Goal: Information Seeking & Learning: Learn about a topic

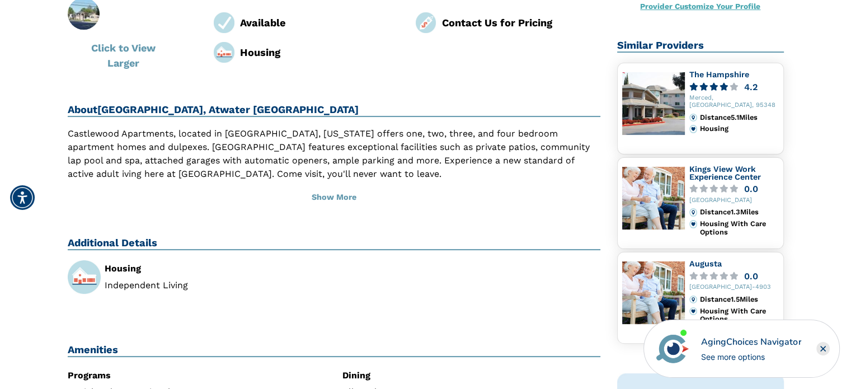
scroll to position [112, 0]
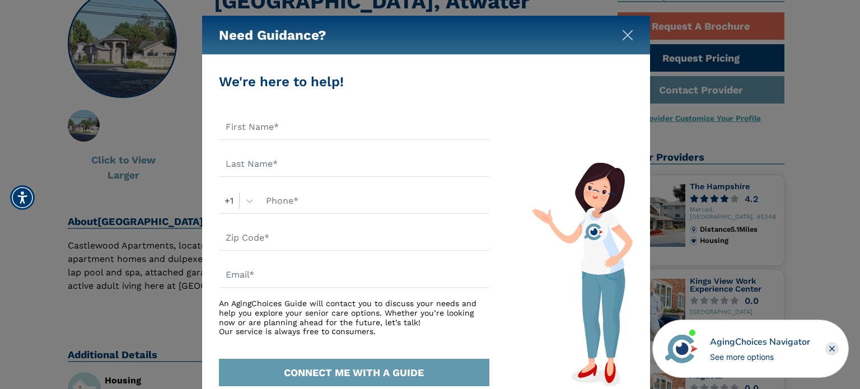
click at [629, 35] on img "Close" at bounding box center [627, 35] width 11 height 11
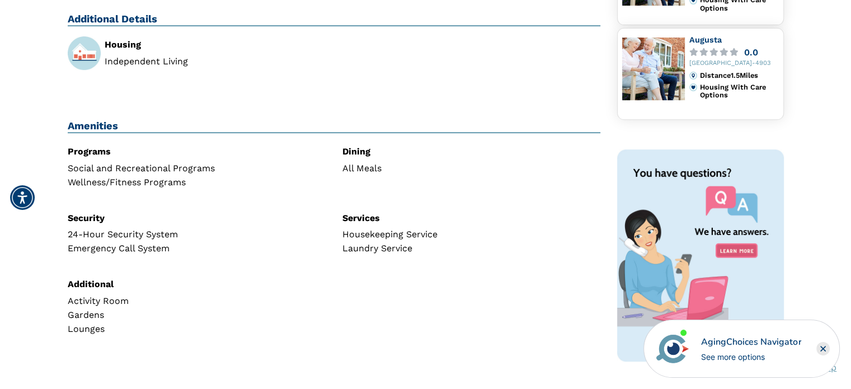
scroll to position [392, 0]
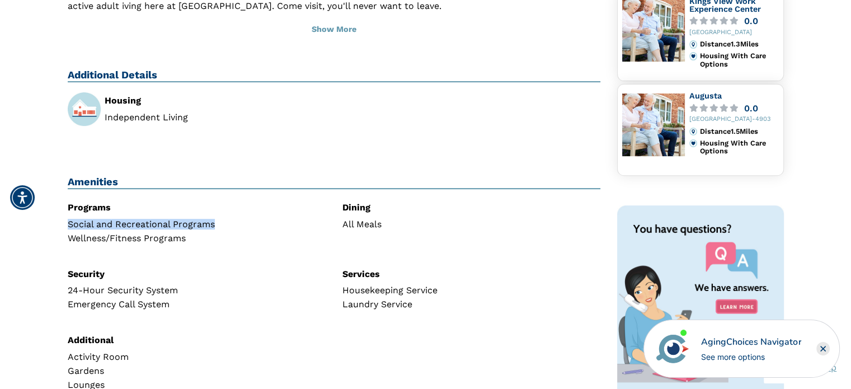
drag, startPoint x: 226, startPoint y: 222, endPoint x: 63, endPoint y: 227, distance: 163.0
click at [63, 227] on div "Programs Social and Recreational Programs Wellness/Fitness Programs" at bounding box center [196, 223] width 275 height 49
click at [63, 226] on div "Programs Social and Recreational Programs Wellness/Fitness Programs" at bounding box center [196, 223] width 275 height 49
click at [175, 235] on div "Wellness/Fitness Programs" at bounding box center [197, 238] width 258 height 9
drag, startPoint x: 196, startPoint y: 239, endPoint x: 32, endPoint y: 237, distance: 163.5
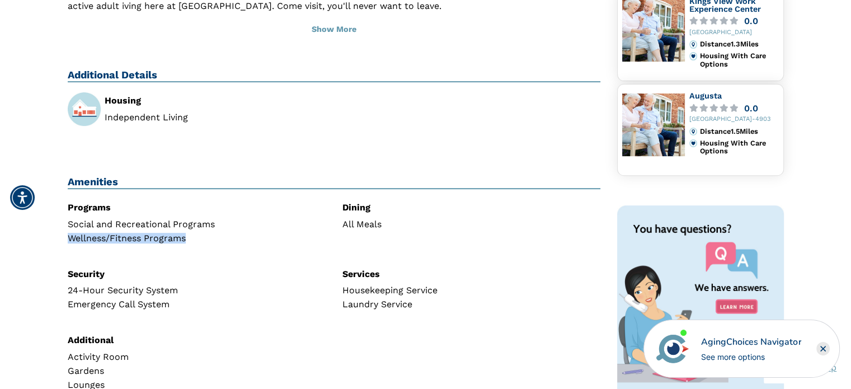
click at [32, 237] on div "Home Search Castlewood Click to View [GEOGRAPHIC_DATA][STREET_ADDRESS] 0 out of…" at bounding box center [425, 58] width 835 height 771
click at [142, 237] on div "Wellness/Fitness Programs" at bounding box center [197, 238] width 258 height 9
drag, startPoint x: 388, startPoint y: 216, endPoint x: 317, endPoint y: 225, distance: 71.6
click at [317, 225] on div "Programs Social and Recreational Programs Wellness/Fitness Programs Dining All …" at bounding box center [334, 306] width 550 height 214
click at [320, 226] on div "Social and Recreational Programs" at bounding box center [197, 224] width 258 height 9
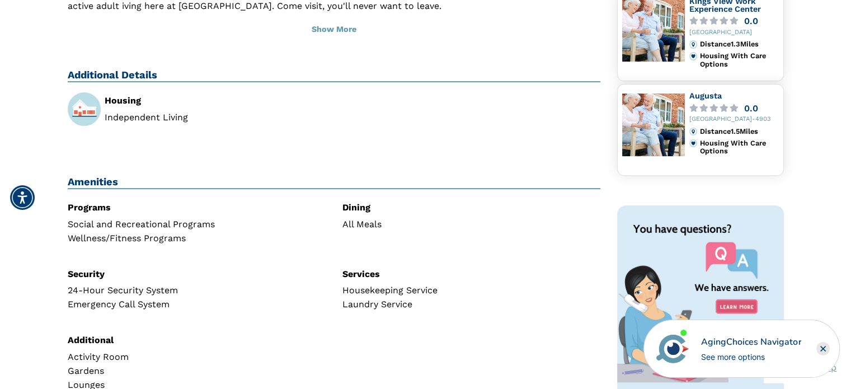
click at [405, 293] on div "Housekeeping Service" at bounding box center [472, 290] width 258 height 9
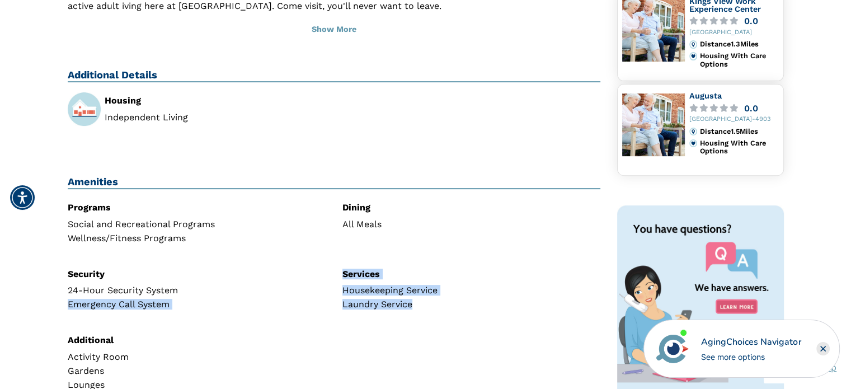
drag, startPoint x: 423, startPoint y: 304, endPoint x: 321, endPoint y: 282, distance: 105.0
click at [321, 282] on div "Programs Social and Recreational Programs Wellness/Fitness Programs Dining All …" at bounding box center [334, 306] width 550 height 214
click at [321, 280] on div "Security 24-Hour Security System Emergency Call System" at bounding box center [196, 290] width 275 height 49
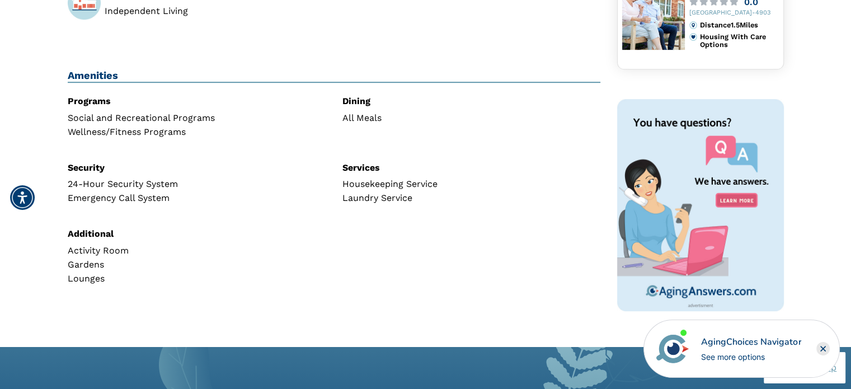
scroll to position [504, 0]
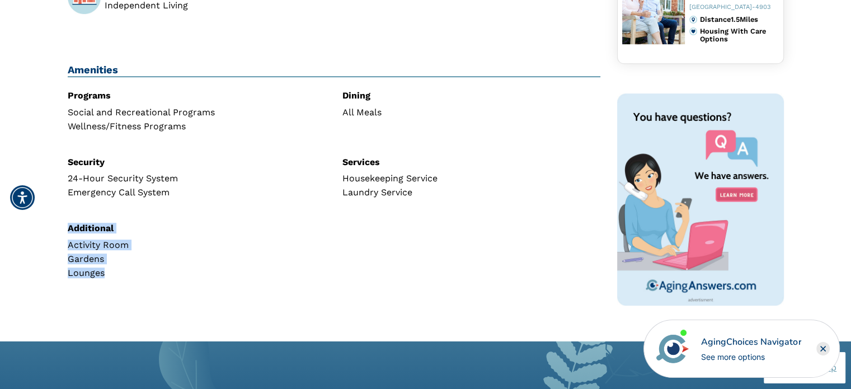
drag, startPoint x: 110, startPoint y: 270, endPoint x: 57, endPoint y: 228, distance: 67.3
click at [139, 221] on div "Additional Activity Room Gardens Lounges" at bounding box center [196, 252] width 275 height 63
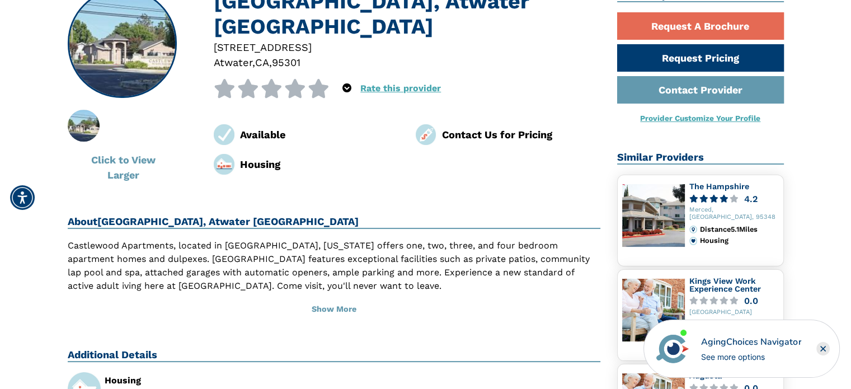
scroll to position [0, 0]
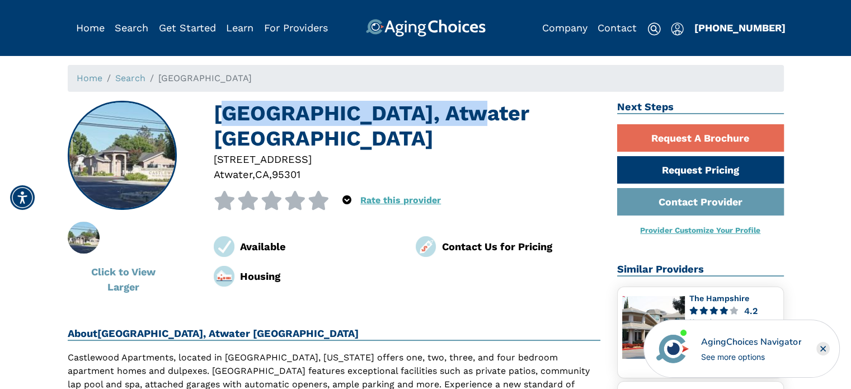
drag, startPoint x: 498, startPoint y: 111, endPoint x: 222, endPoint y: 114, distance: 276.5
click at [222, 114] on h1 "[GEOGRAPHIC_DATA], Atwater [GEOGRAPHIC_DATA]" at bounding box center [407, 126] width 387 height 51
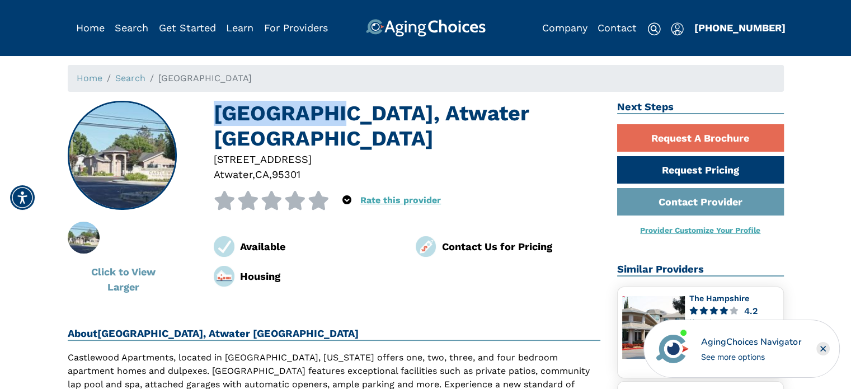
click at [222, 114] on h1 "[GEOGRAPHIC_DATA], Atwater [GEOGRAPHIC_DATA]" at bounding box center [407, 126] width 387 height 51
click at [236, 114] on h1 "[GEOGRAPHIC_DATA], Atwater [GEOGRAPHIC_DATA]" at bounding box center [407, 126] width 387 height 51
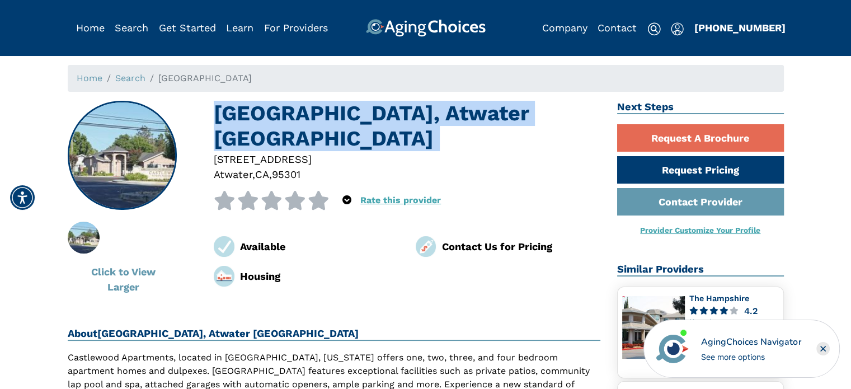
click at [236, 114] on h1 "[GEOGRAPHIC_DATA], Atwater [GEOGRAPHIC_DATA]" at bounding box center [407, 126] width 387 height 51
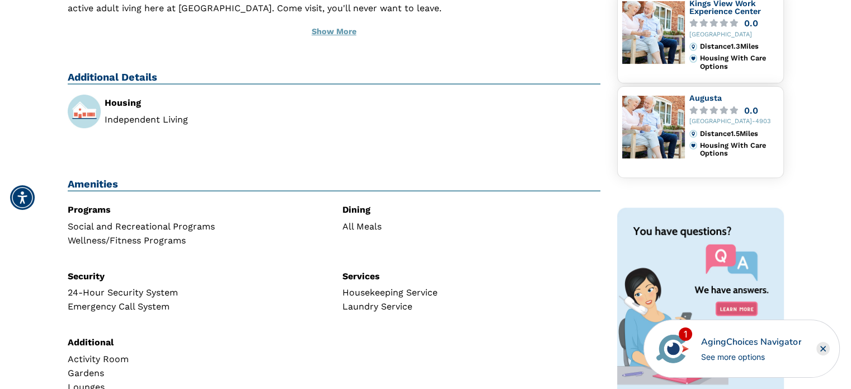
scroll to position [336, 0]
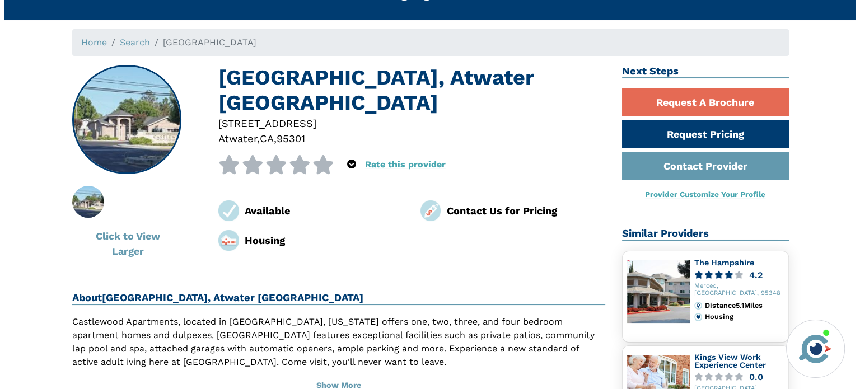
scroll to position [56, 0]
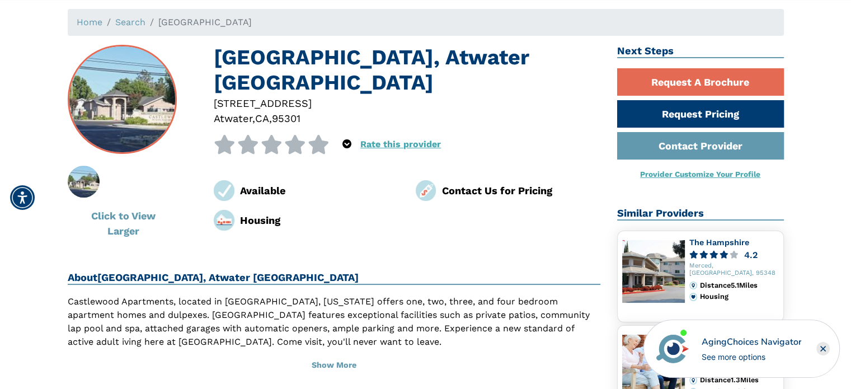
click at [134, 128] on img at bounding box center [121, 99] width 107 height 107
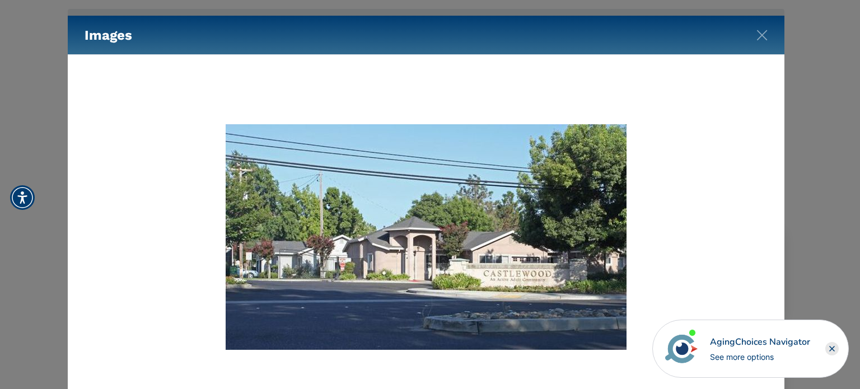
drag, startPoint x: 515, startPoint y: 279, endPoint x: 508, endPoint y: 273, distance: 9.1
click at [508, 273] on img at bounding box center [426, 237] width 401 height 226
click at [528, 278] on img at bounding box center [426, 237] width 401 height 226
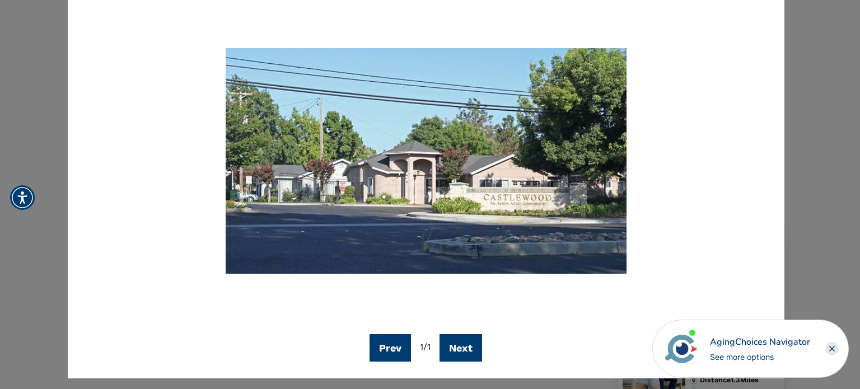
scroll to position [81, 0]
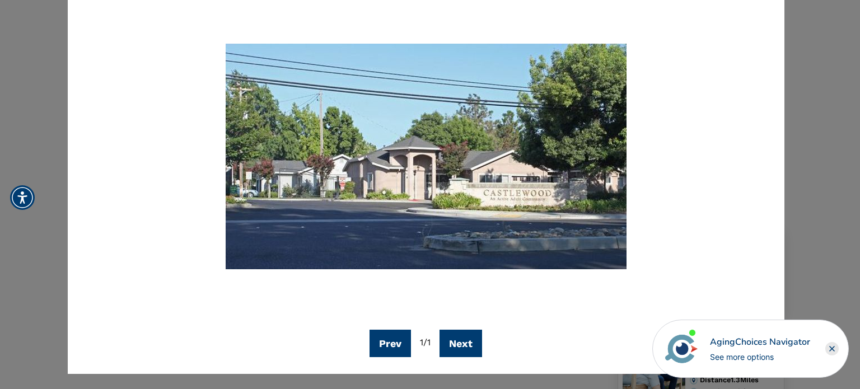
click at [493, 199] on img at bounding box center [426, 157] width 401 height 226
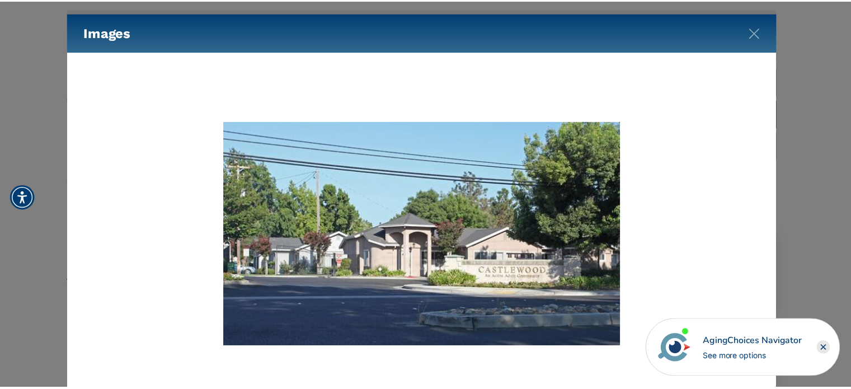
scroll to position [0, 0]
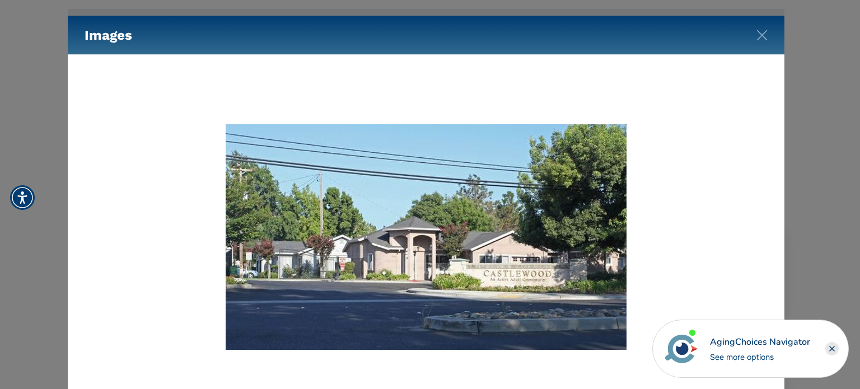
click at [752, 25] on div "Images" at bounding box center [426, 35] width 716 height 39
click at [760, 32] on img "Close" at bounding box center [761, 35] width 11 height 11
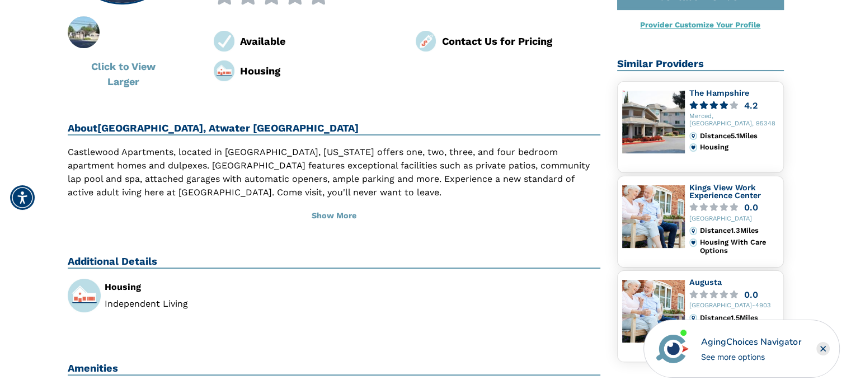
scroll to position [224, 0]
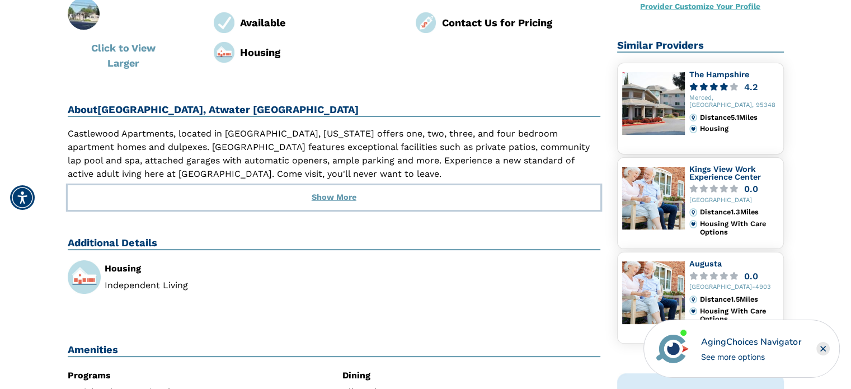
click at [339, 201] on button "Show More" at bounding box center [334, 197] width 533 height 25
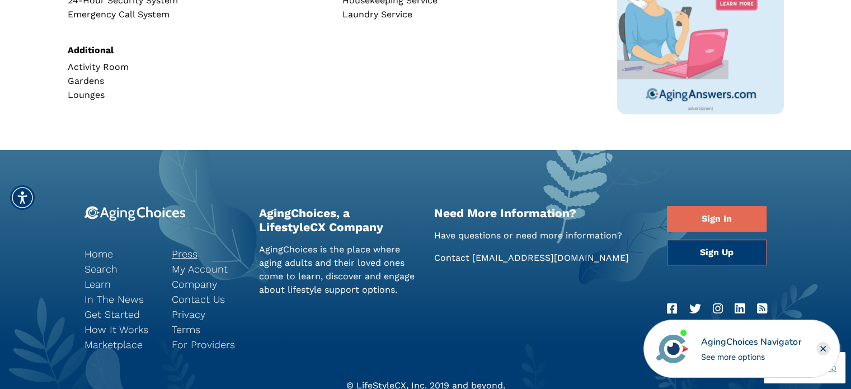
scroll to position [753, 0]
